Goal: Find specific page/section: Find specific page/section

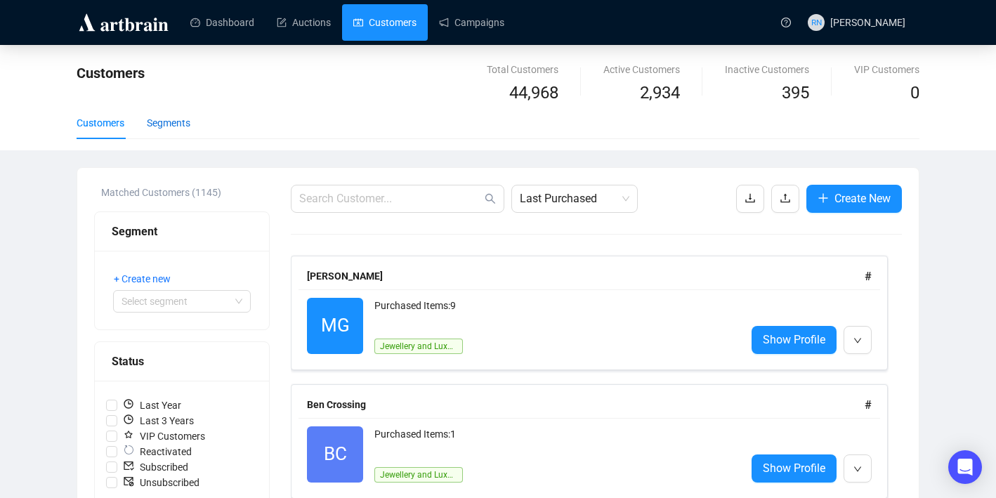
click at [183, 123] on div "Segments" at bounding box center [169, 122] width 44 height 15
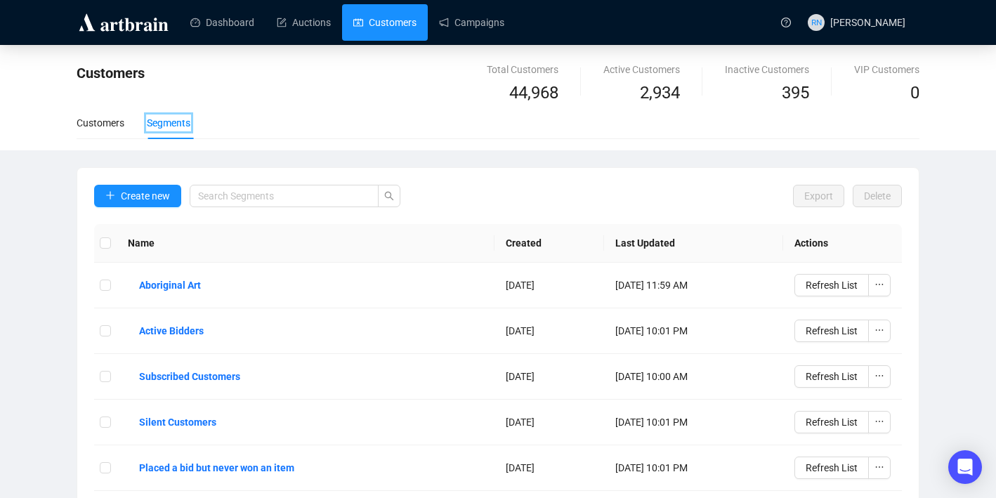
click at [125, 41] on div at bounding box center [126, 22] width 98 height 44
click at [118, 26] on img at bounding box center [124, 22] width 94 height 22
click at [105, 22] on img at bounding box center [124, 22] width 94 height 22
click at [240, 18] on link "Dashboard" at bounding box center [222, 22] width 64 height 37
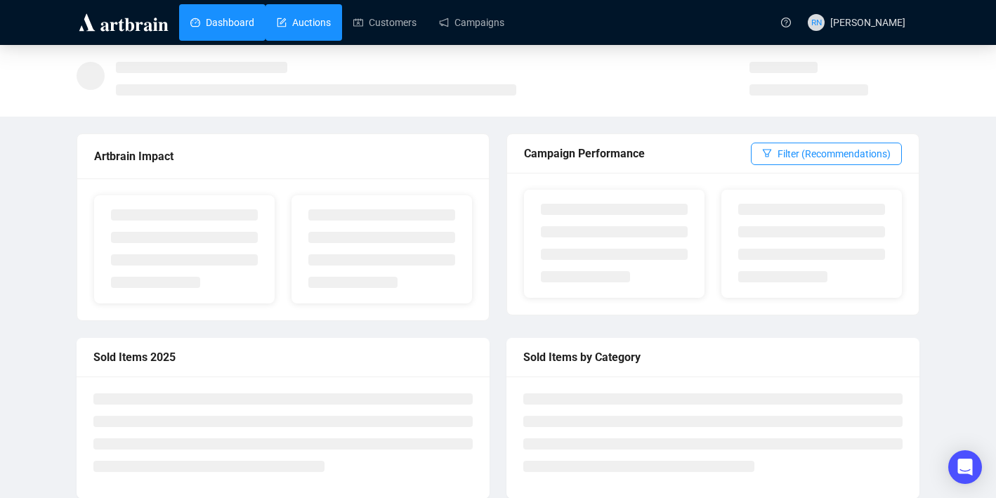
click at [308, 18] on link "Auctions" at bounding box center [304, 22] width 54 height 37
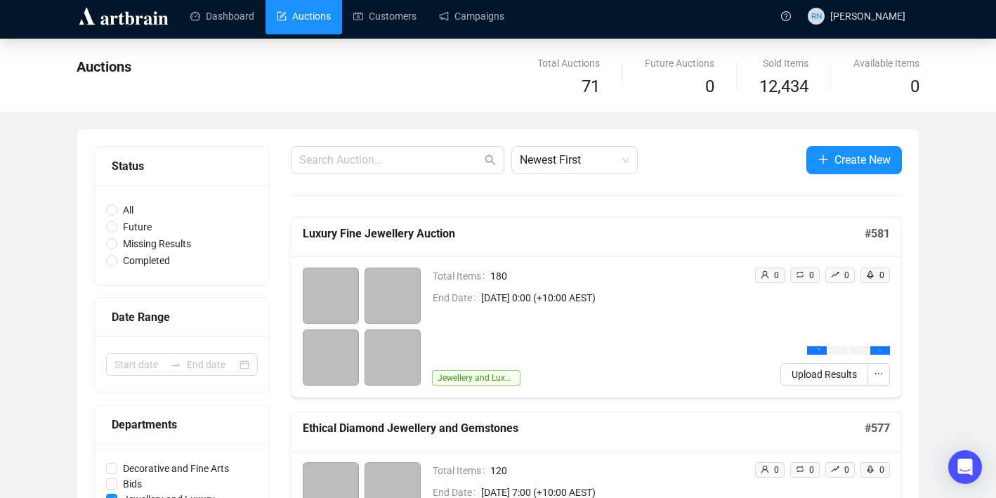
scroll to position [7, 0]
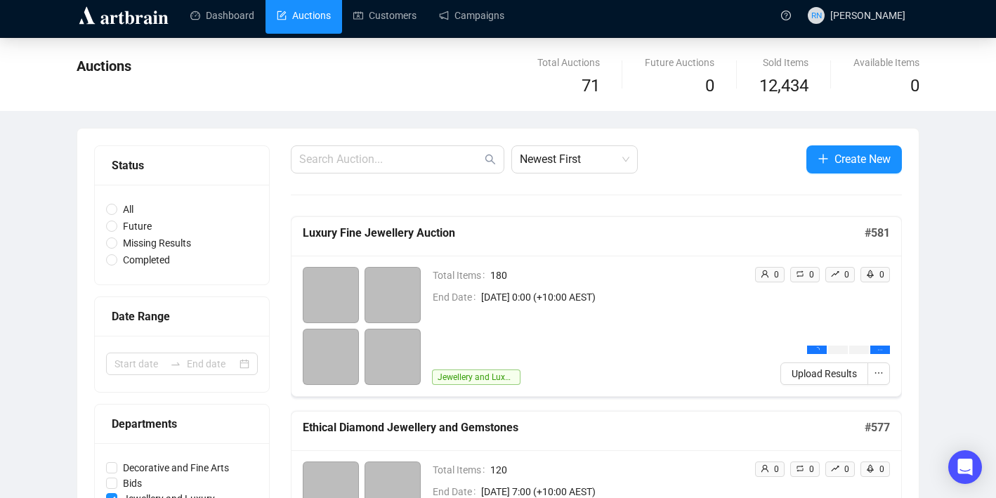
click at [146, 271] on div "All Future Missing Results Completed" at bounding box center [182, 235] width 174 height 100
click at [144, 261] on span "Completed" at bounding box center [146, 259] width 58 height 15
click at [117, 261] on input "Completed" at bounding box center [111, 259] width 11 height 11
radio input "true"
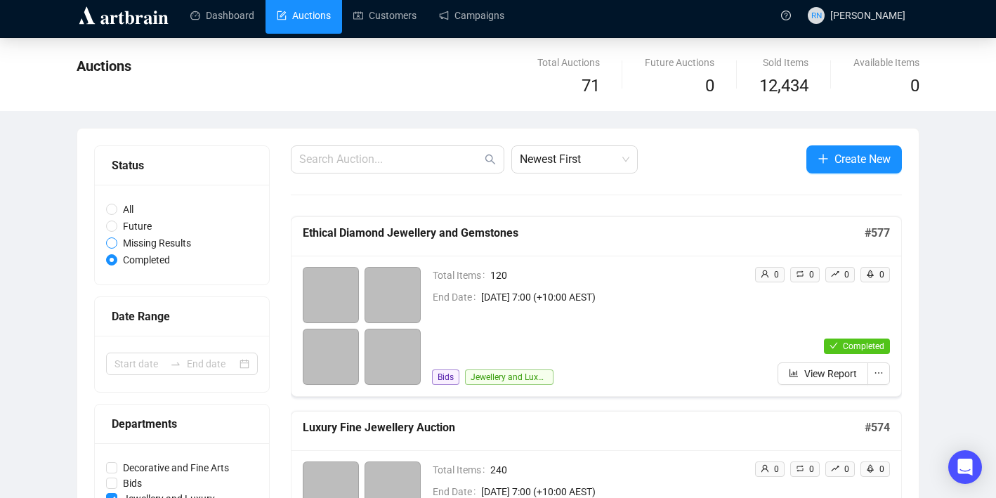
click at [144, 240] on span "Missing Results" at bounding box center [156, 242] width 79 height 15
click at [117, 240] on input "Missing Results" at bounding box center [111, 242] width 11 height 11
radio input "true"
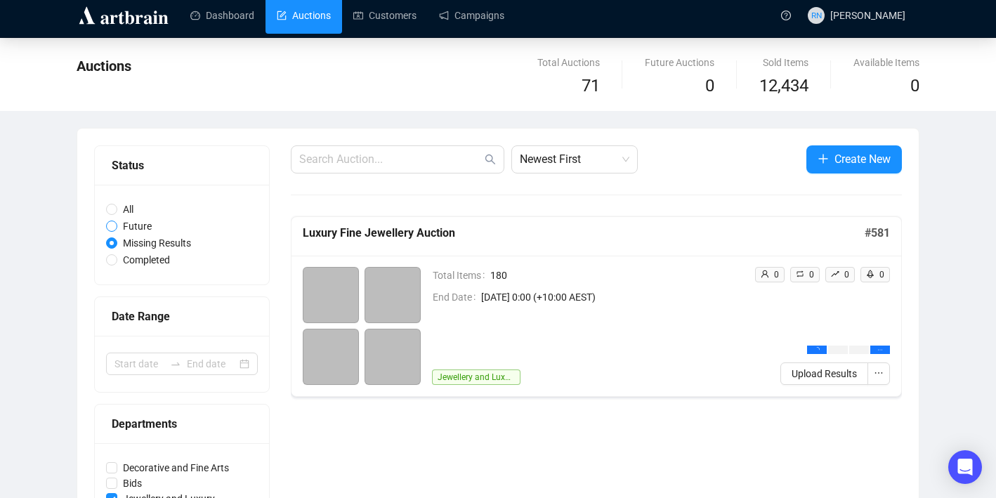
click at [140, 226] on span "Future" at bounding box center [137, 226] width 40 height 15
click at [117, 226] on input "Future" at bounding box center [111, 226] width 11 height 11
radio input "true"
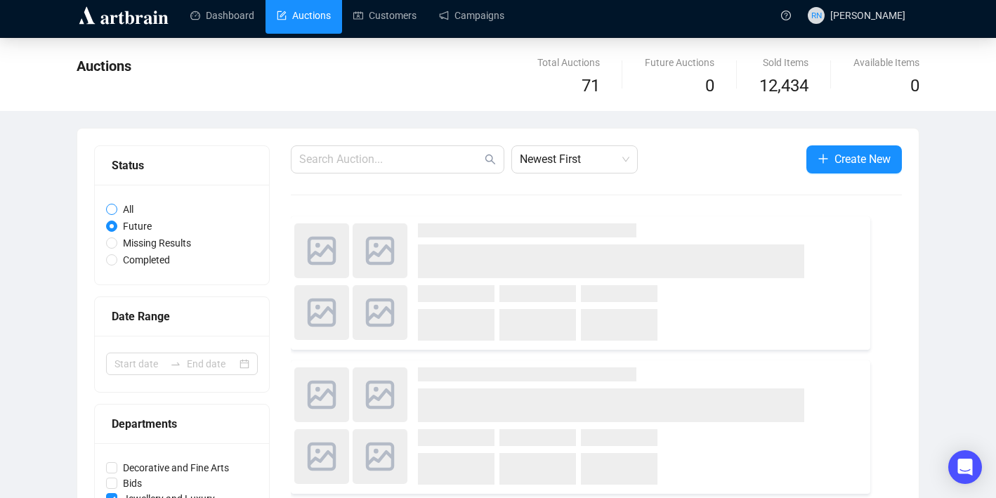
click at [129, 208] on span "All" at bounding box center [128, 209] width 22 height 15
click at [117, 208] on input "All" at bounding box center [111, 209] width 11 height 11
radio input "true"
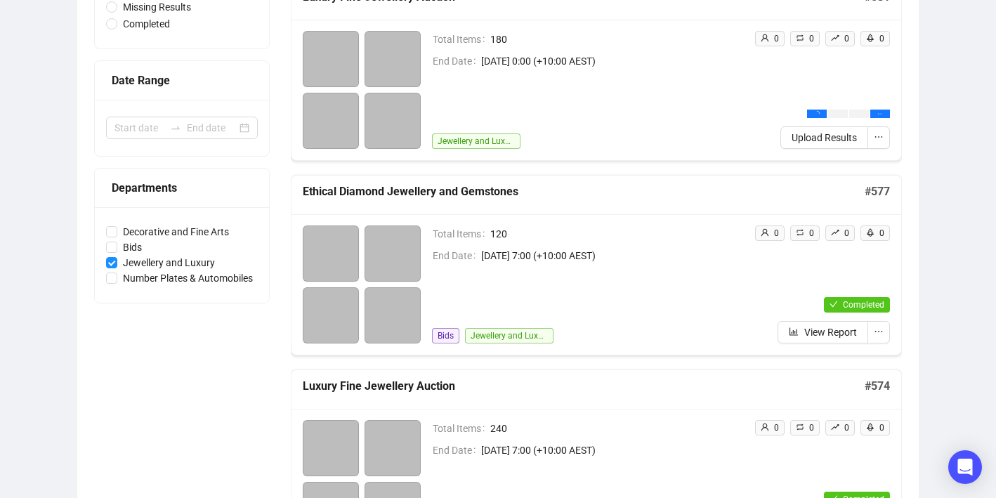
scroll to position [275, 0]
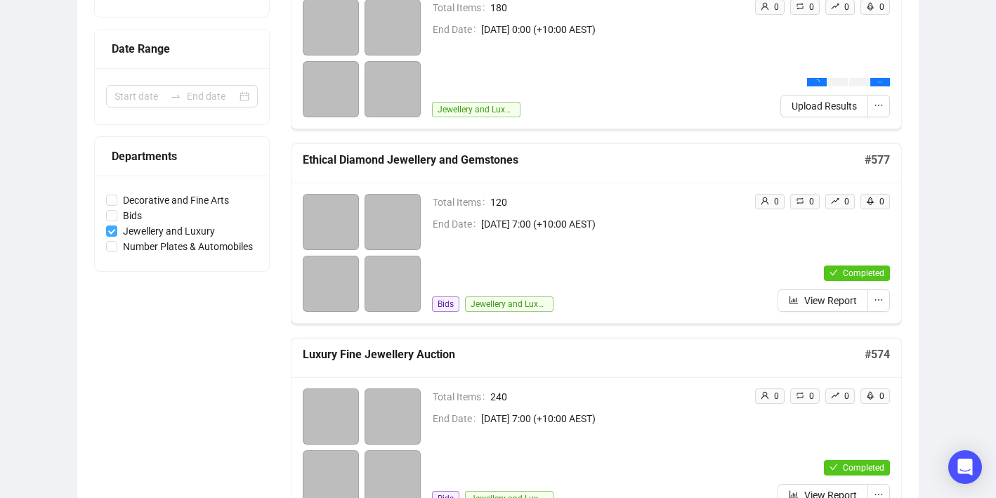
click at [114, 232] on input "Jewellery and Luxury" at bounding box center [111, 231] width 11 height 11
checkbox input "false"
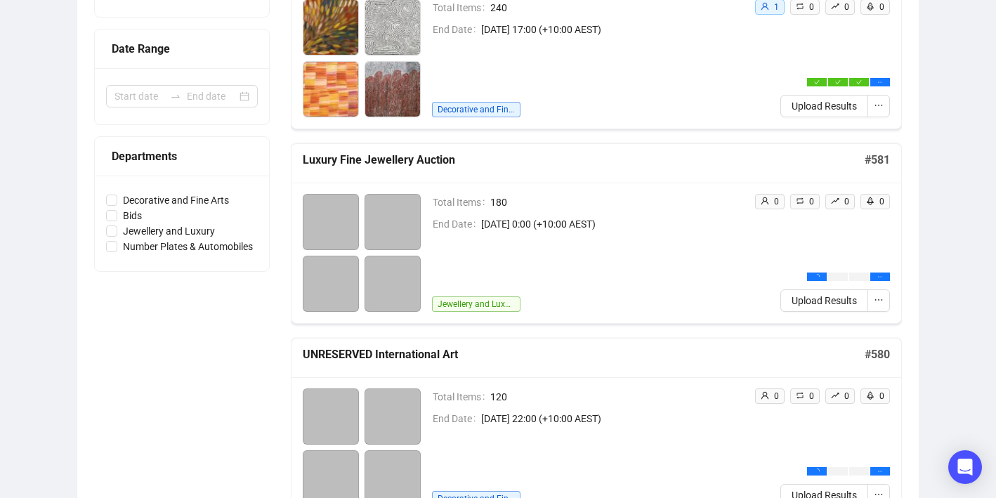
scroll to position [0, 0]
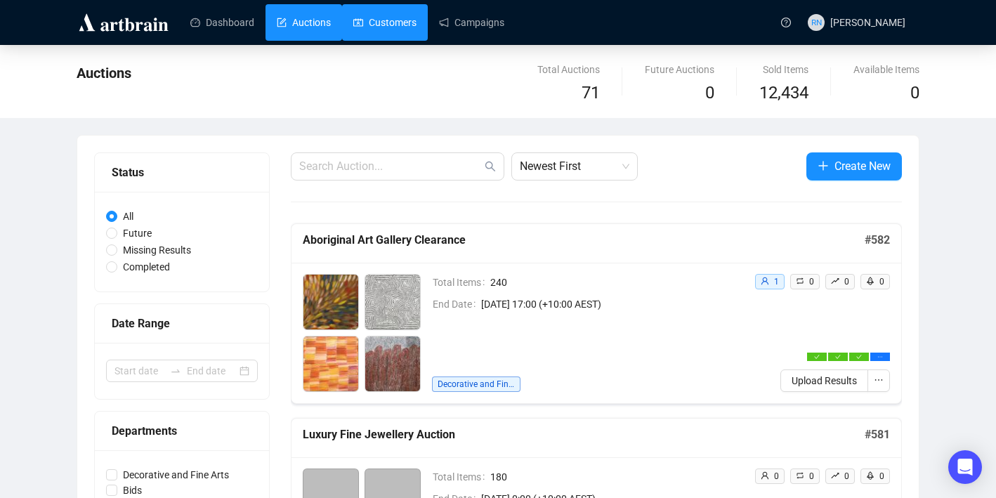
click at [375, 6] on link "Customers" at bounding box center [384, 22] width 63 height 37
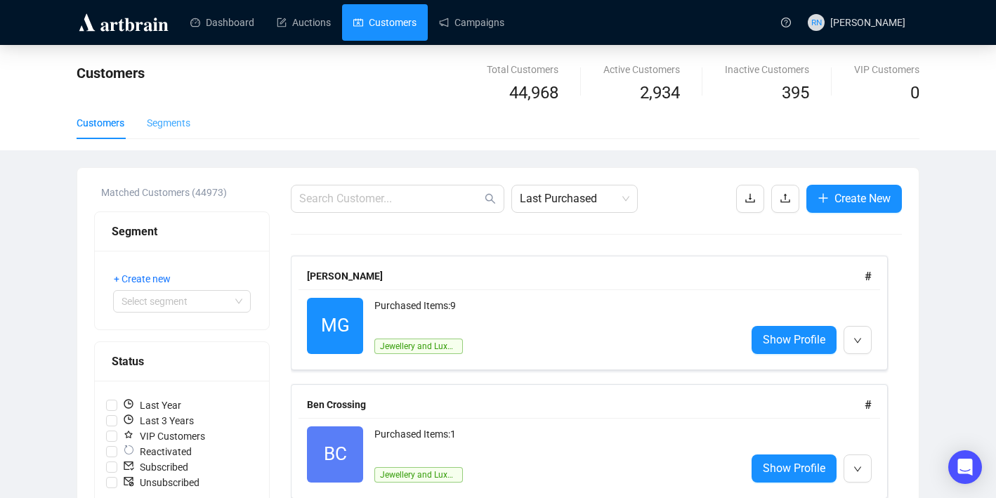
click at [167, 132] on div "Segments" at bounding box center [169, 123] width 44 height 32
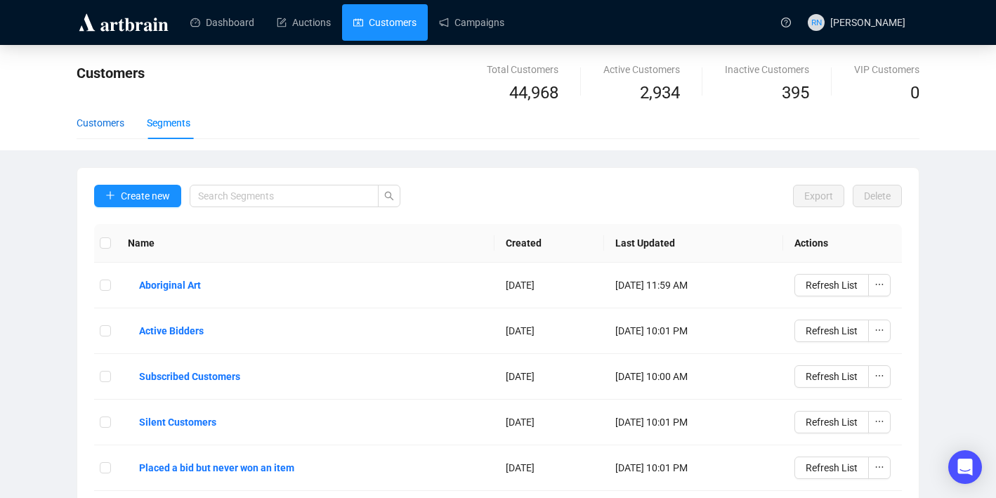
click at [112, 121] on div "Customers" at bounding box center [101, 122] width 48 height 15
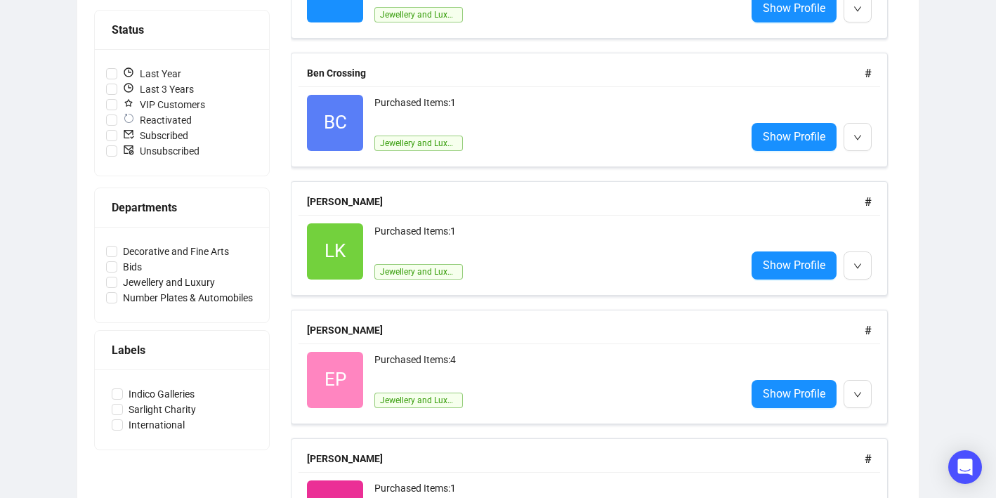
scroll to position [351, 0]
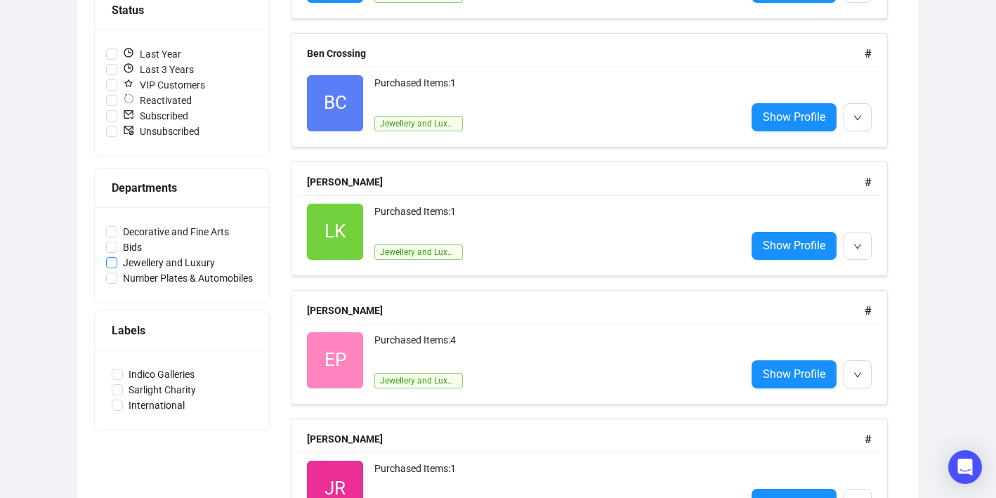
click at [144, 265] on span "Jewellery and Luxury" at bounding box center [168, 262] width 103 height 15
click at [117, 265] on input "Jewellery and Luxury" at bounding box center [111, 262] width 11 height 11
checkbox input "true"
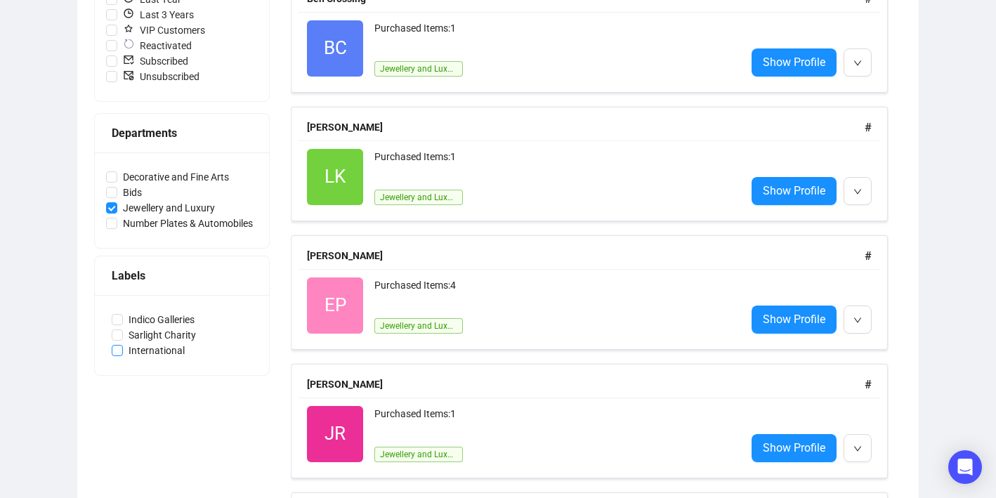
scroll to position [415, 0]
